Goal: Information Seeking & Learning: Learn about a topic

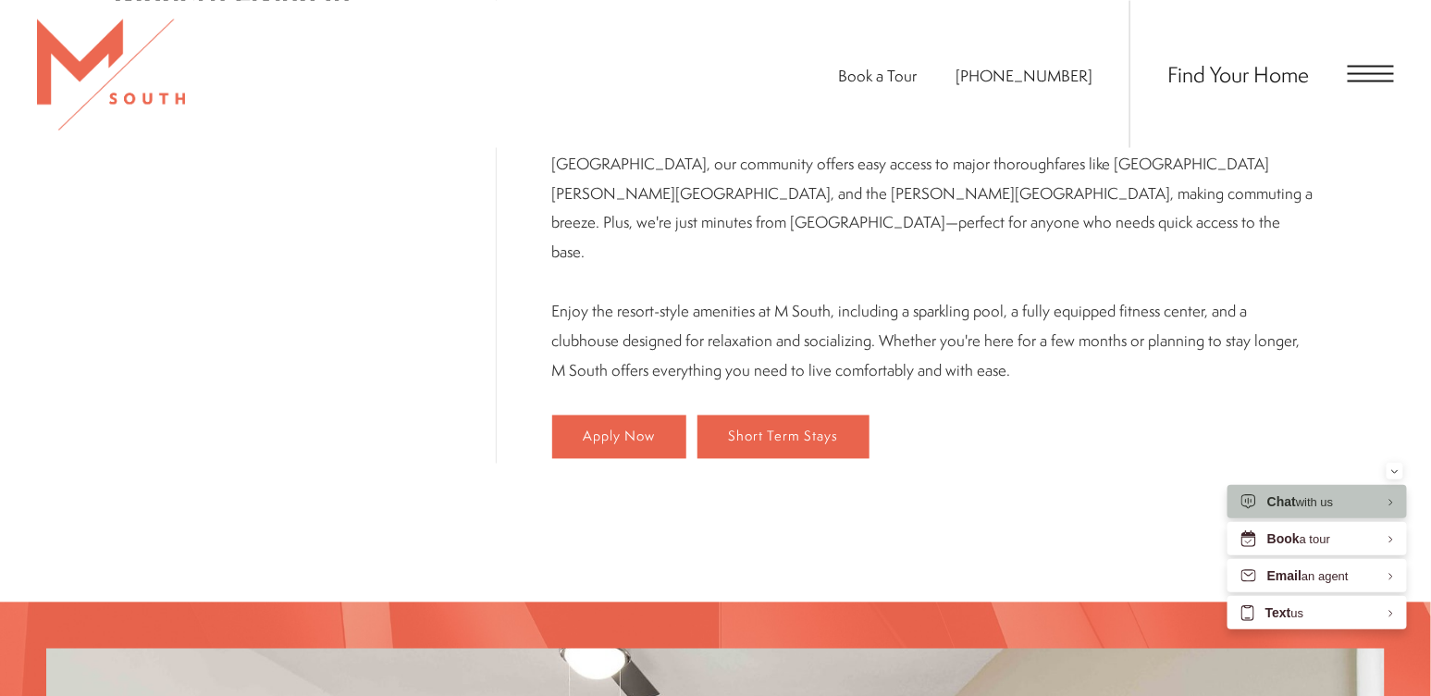
scroll to position [1108, 0]
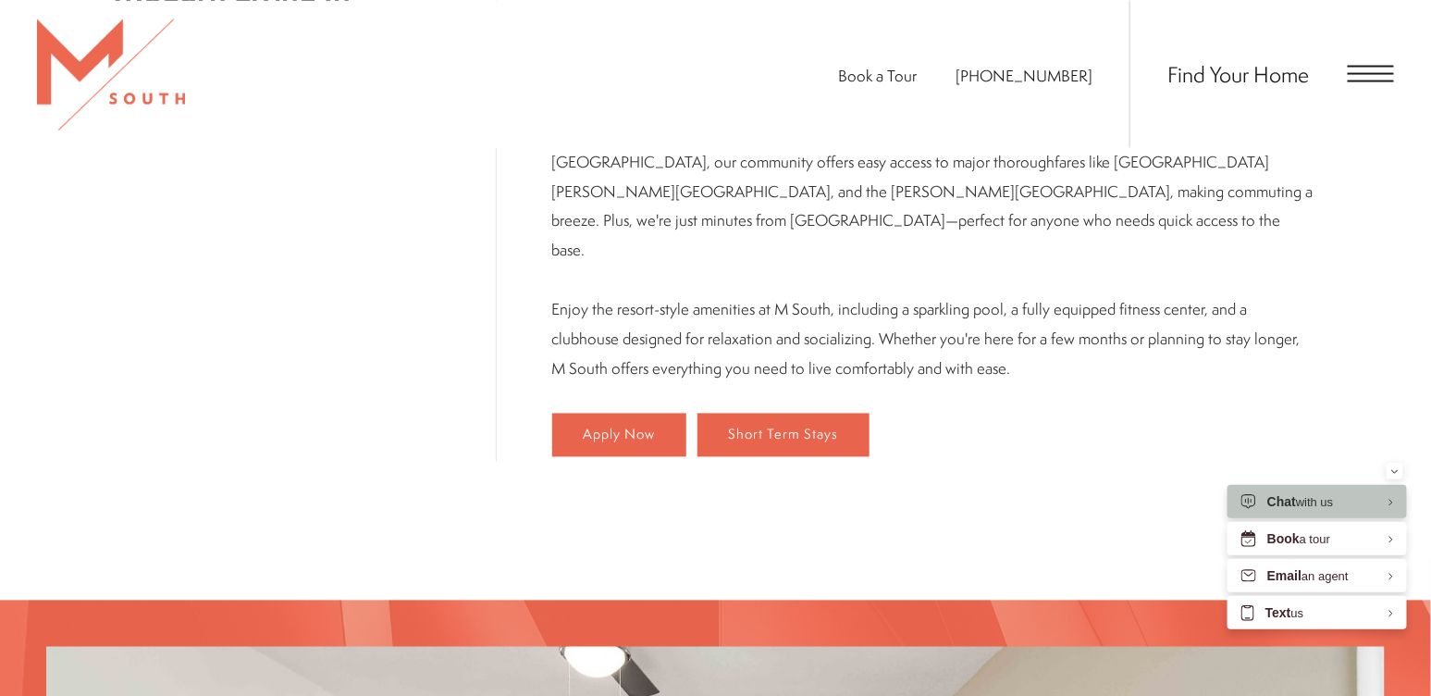
click at [1362, 74] on span "Open Menu" at bounding box center [1371, 73] width 46 height 2
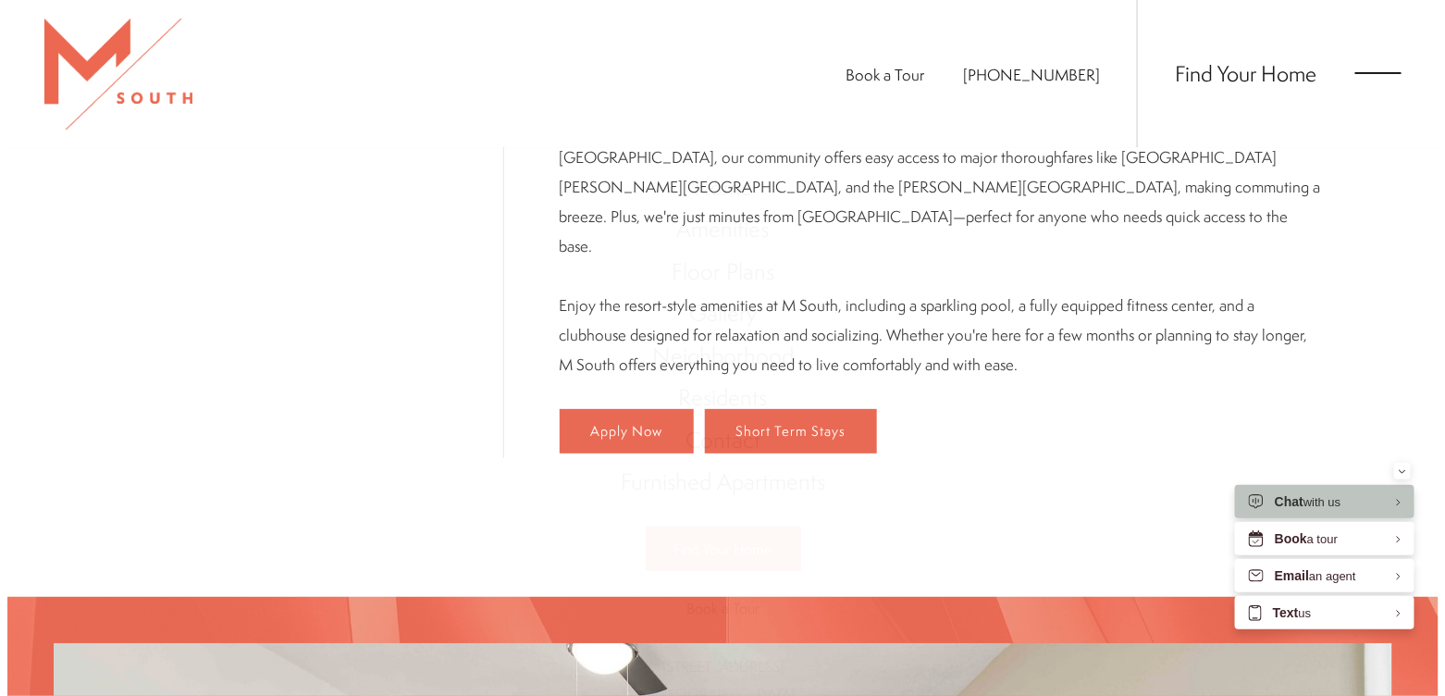
scroll to position [0, 0]
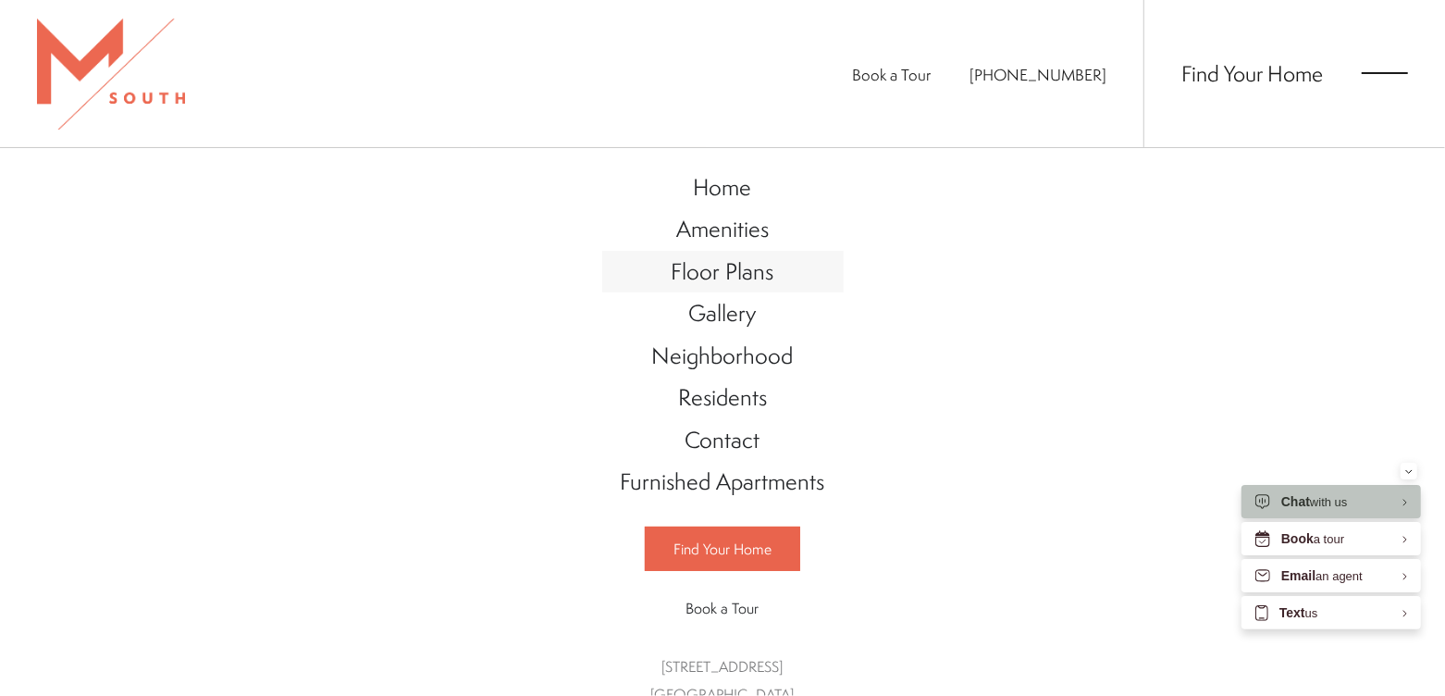
click at [769, 272] on link "Floor Plans" at bounding box center [722, 272] width 241 height 43
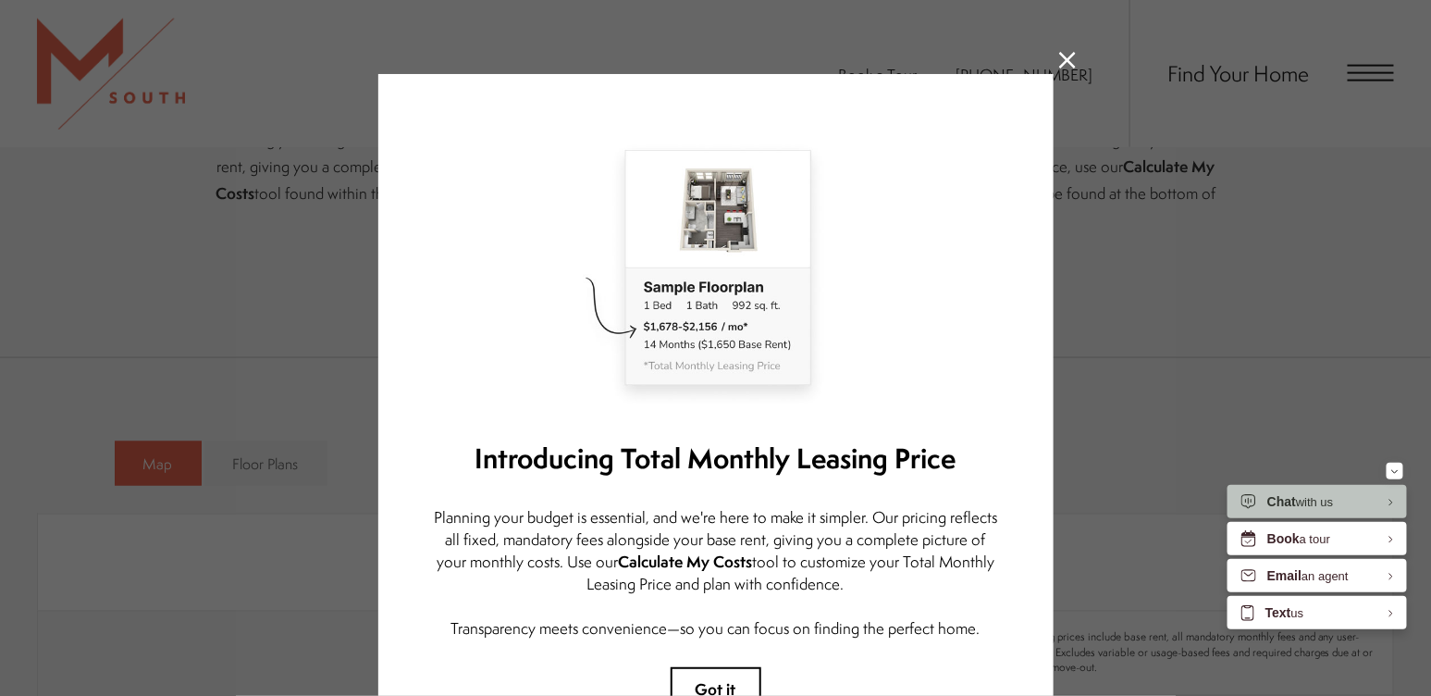
scroll to position [827, 0]
click at [748, 225] on img at bounding box center [716, 271] width 564 height 282
click at [1059, 65] on icon at bounding box center [1067, 60] width 17 height 17
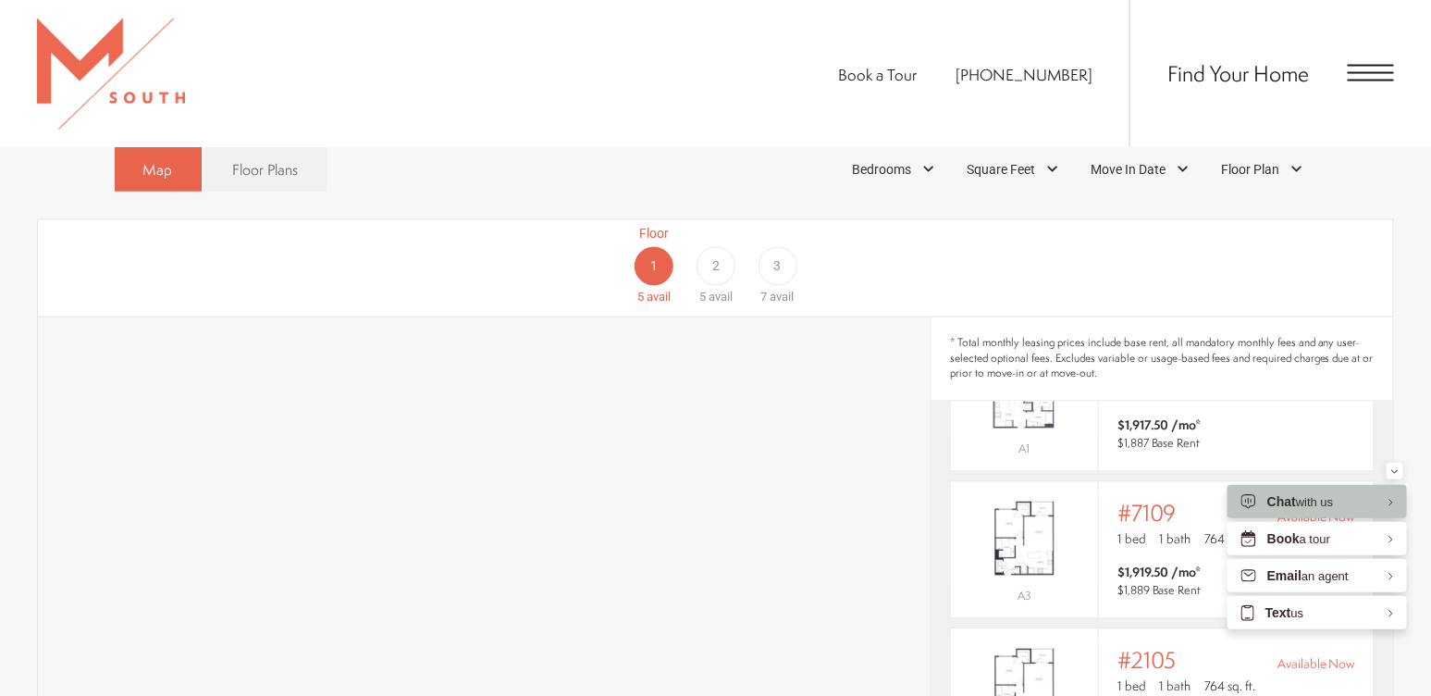
scroll to position [1124, 0]
click at [714, 260] on span "2" at bounding box center [715, 269] width 7 height 19
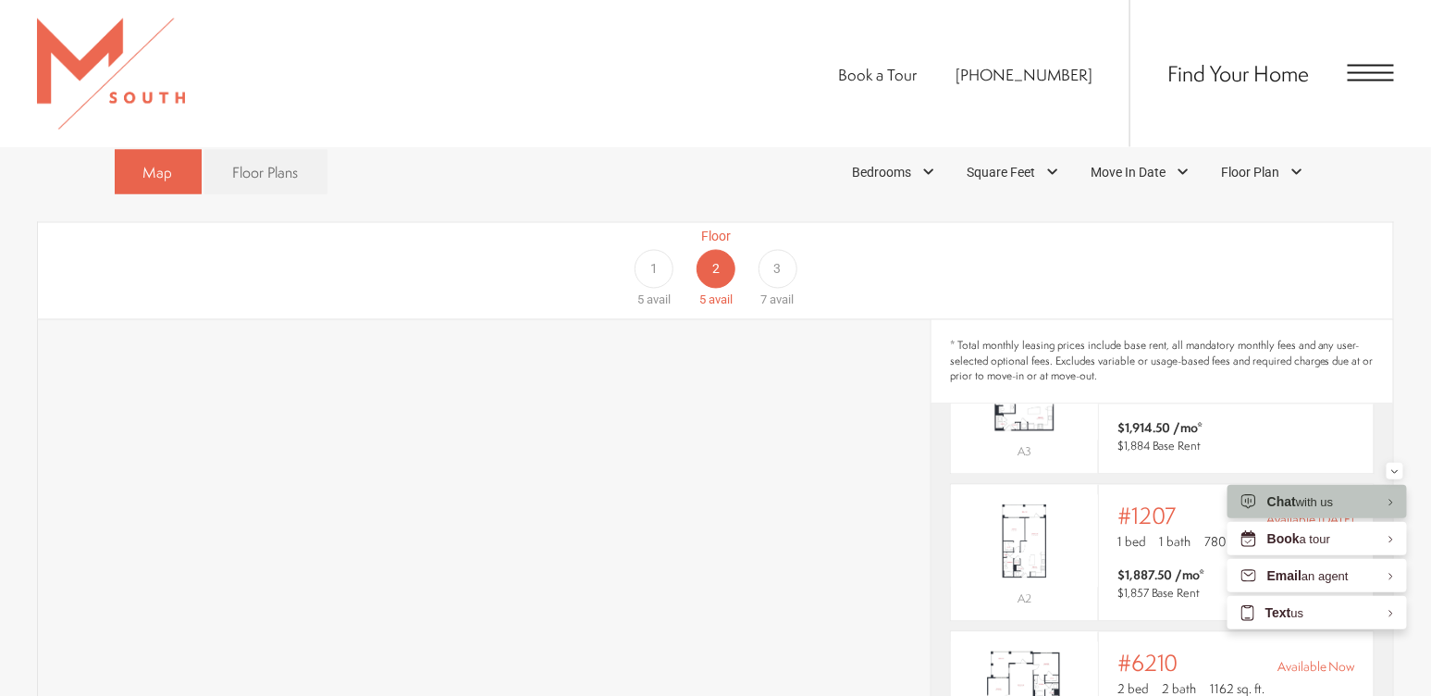
click at [784, 250] on div "3" at bounding box center [778, 269] width 39 height 39
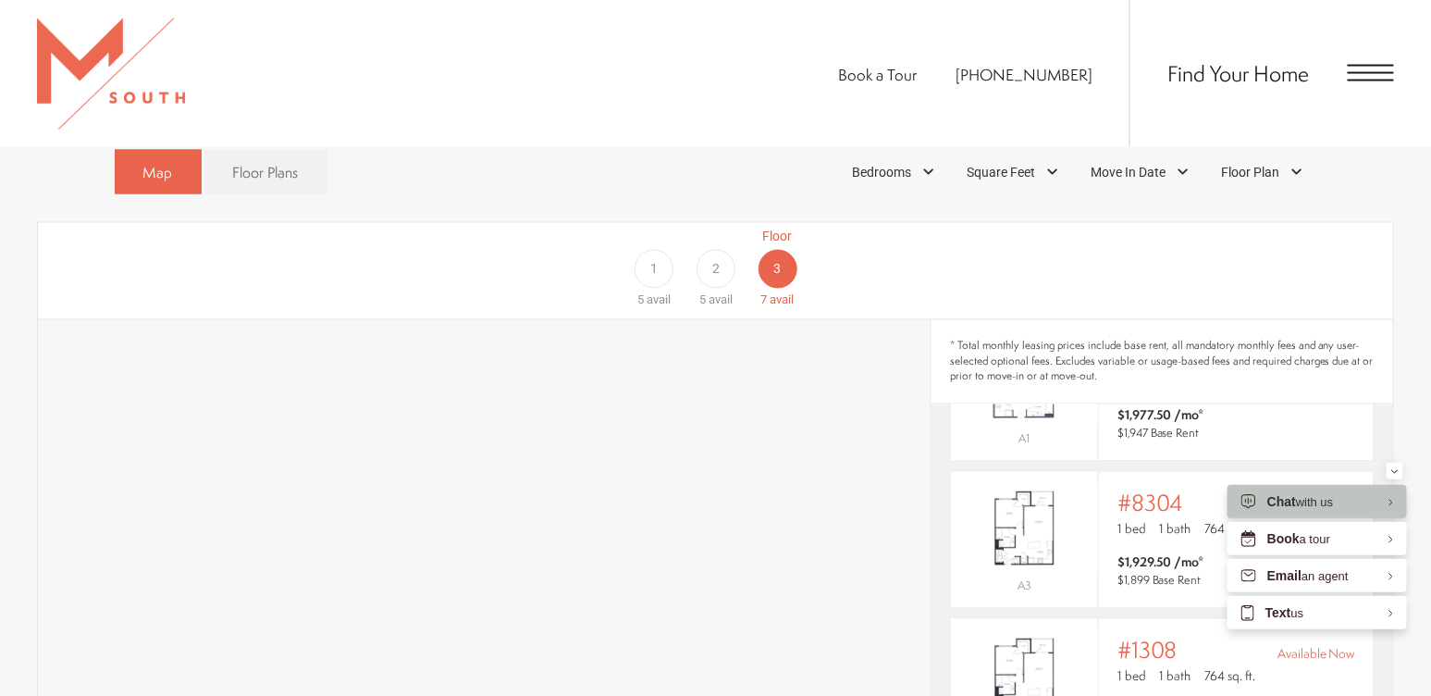
scroll to position [1125, 0]
click at [709, 249] on div "2" at bounding box center [716, 268] width 39 height 39
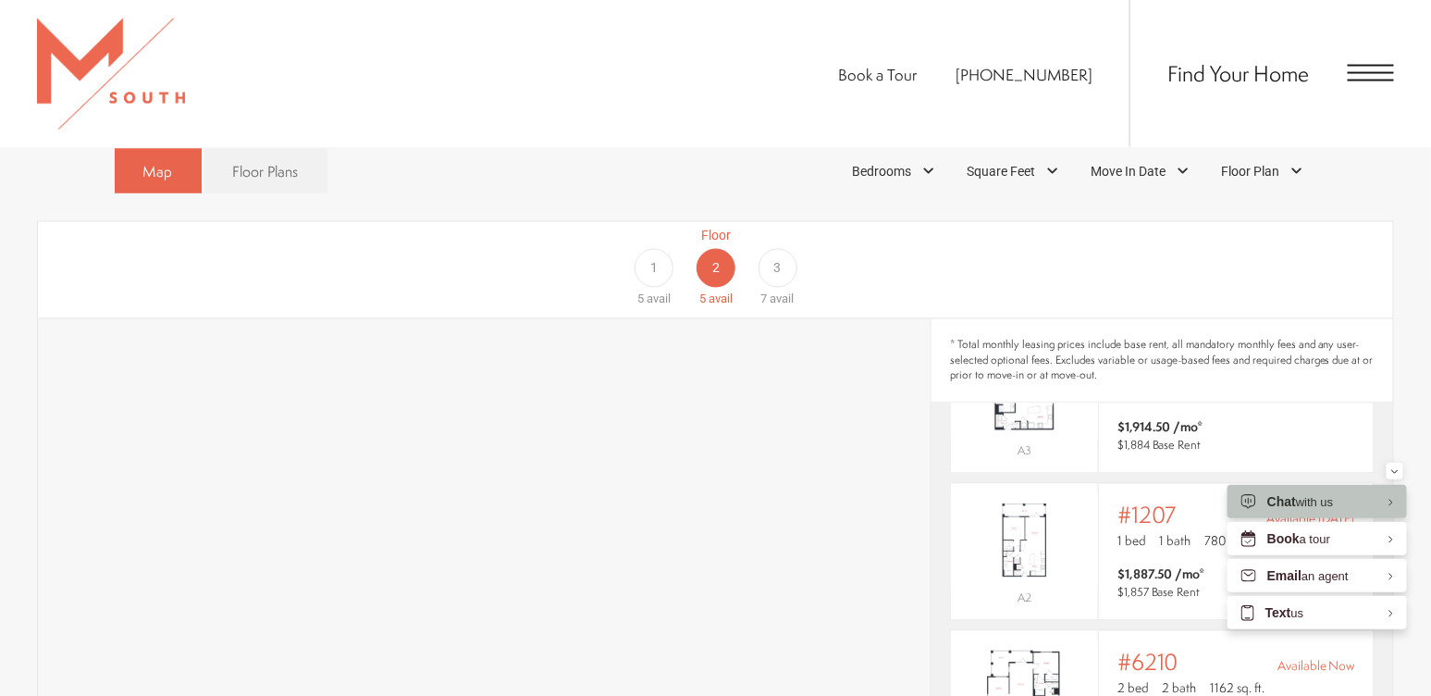
click at [776, 259] on span "3" at bounding box center [777, 268] width 7 height 19
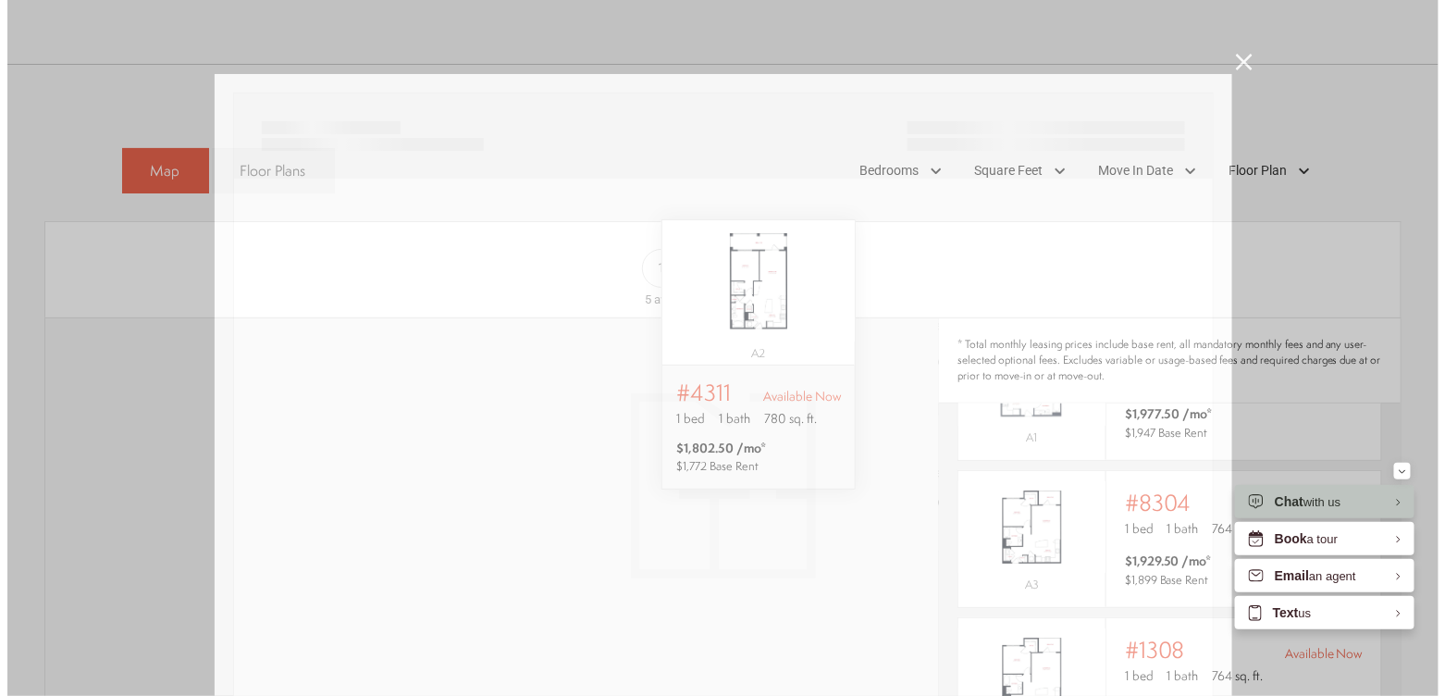
scroll to position [0, 0]
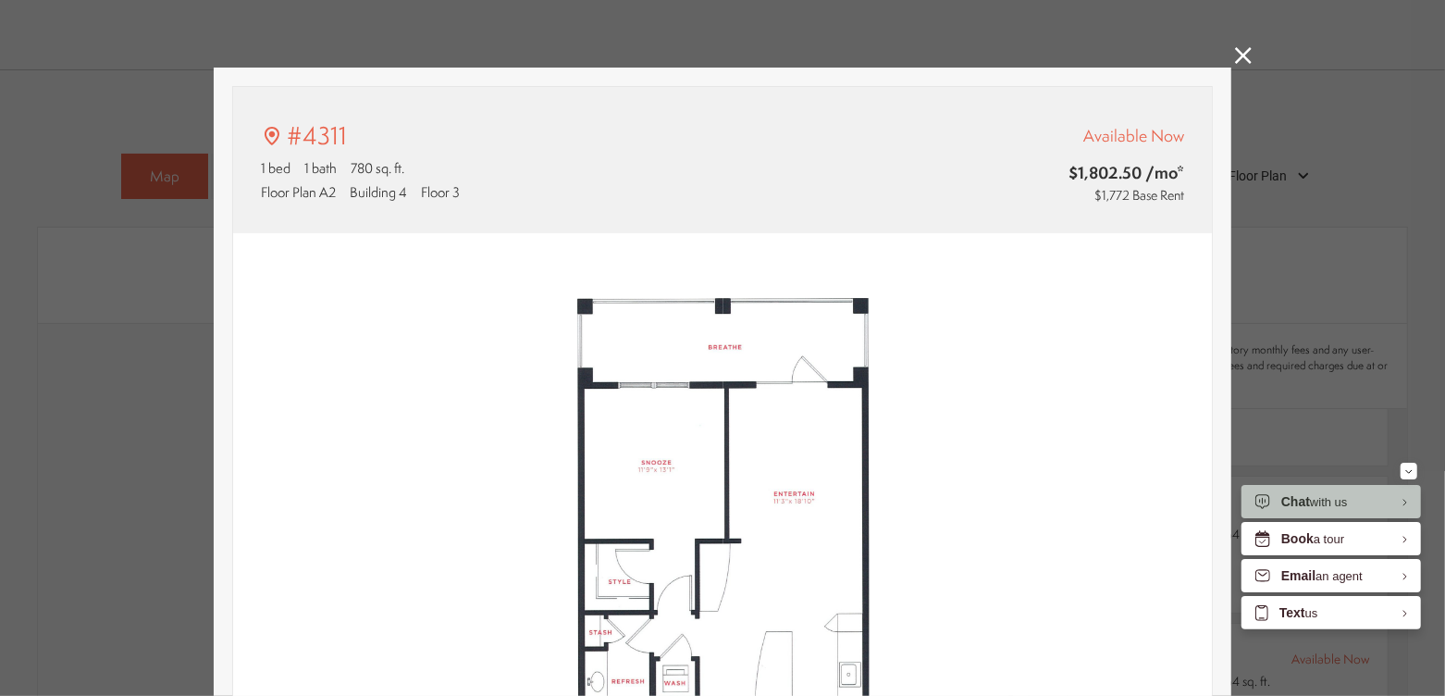
type input "**********"
